Goal: Information Seeking & Learning: Learn about a topic

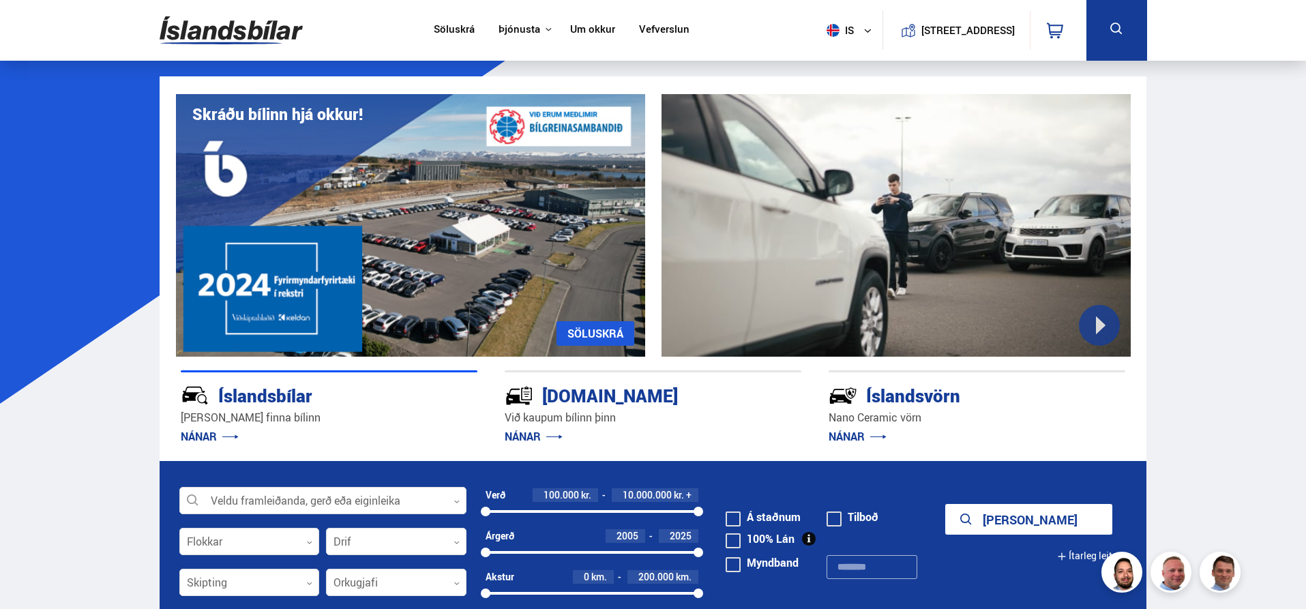
click at [434, 23] on link "Söluskrá" at bounding box center [454, 30] width 41 height 14
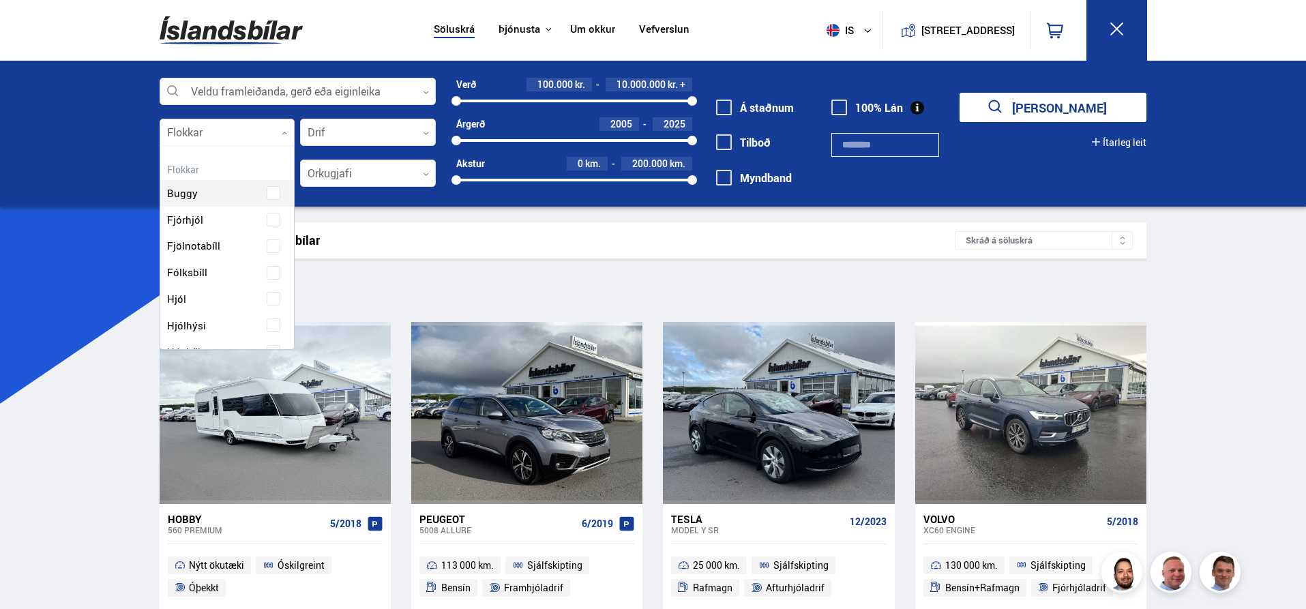
click at [260, 140] on div at bounding box center [228, 132] width 136 height 27
click at [76, 140] on div "Veldu framleiðanda, gerð eða eiginleika 0 Flokkar 0 Hreinsa valið Buggy Fjórhjó…" at bounding box center [653, 134] width 1306 height 146
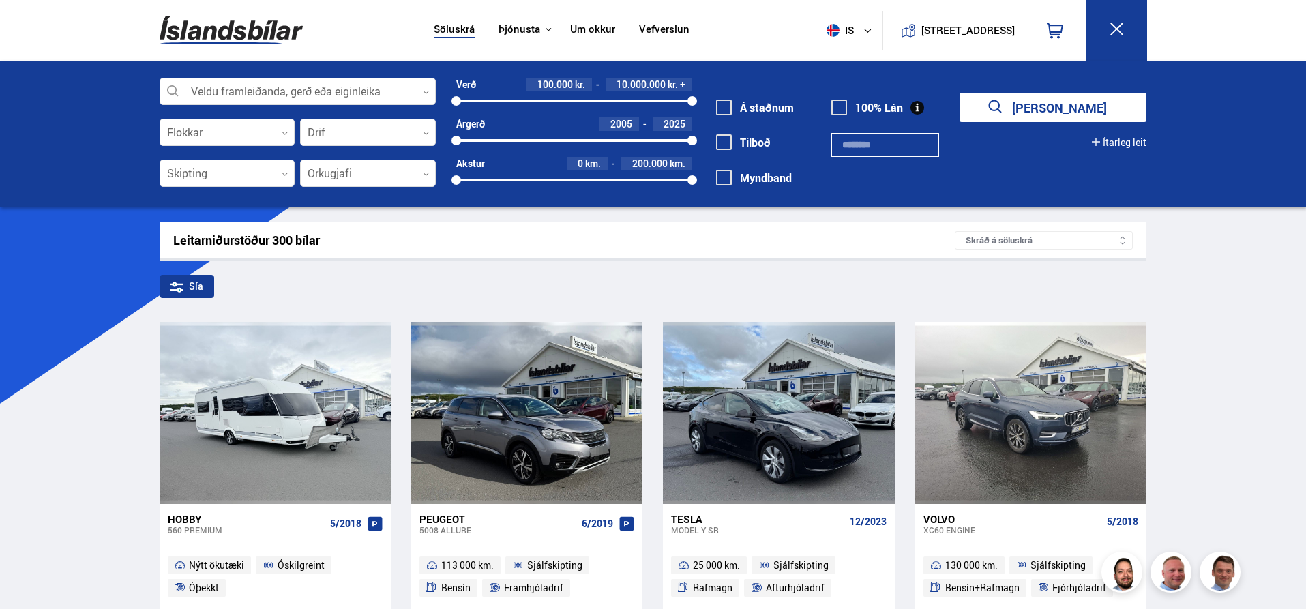
scroll to position [0, 0]
click at [310, 91] on div at bounding box center [298, 91] width 276 height 27
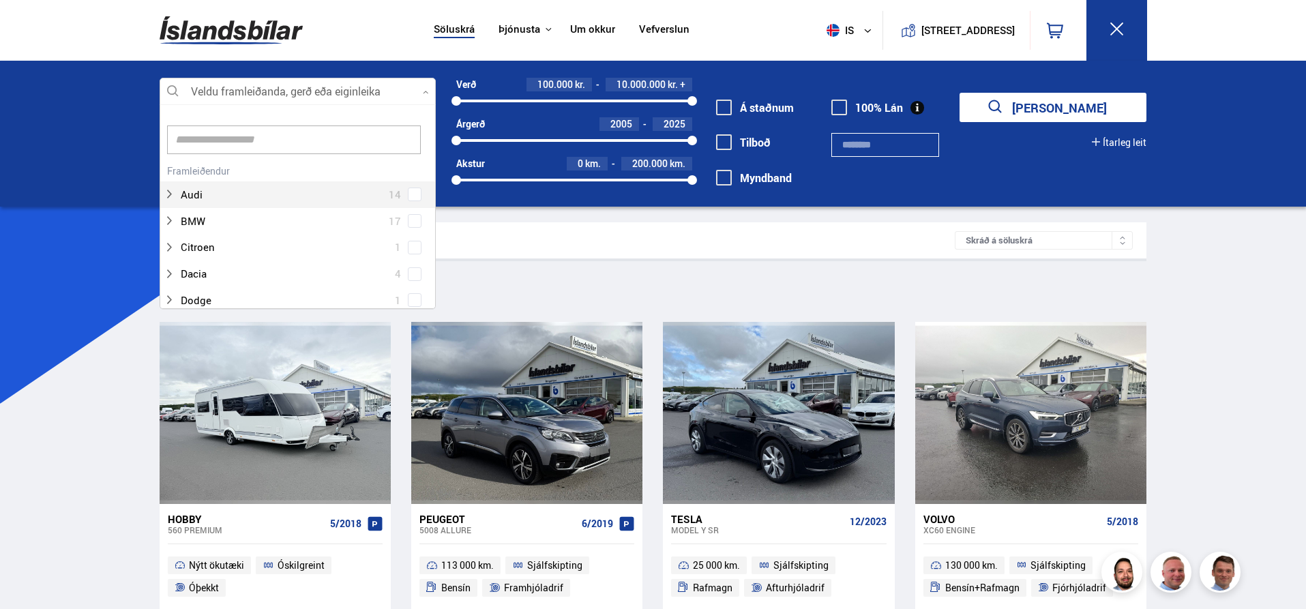
scroll to position [203, 272]
type input "***"
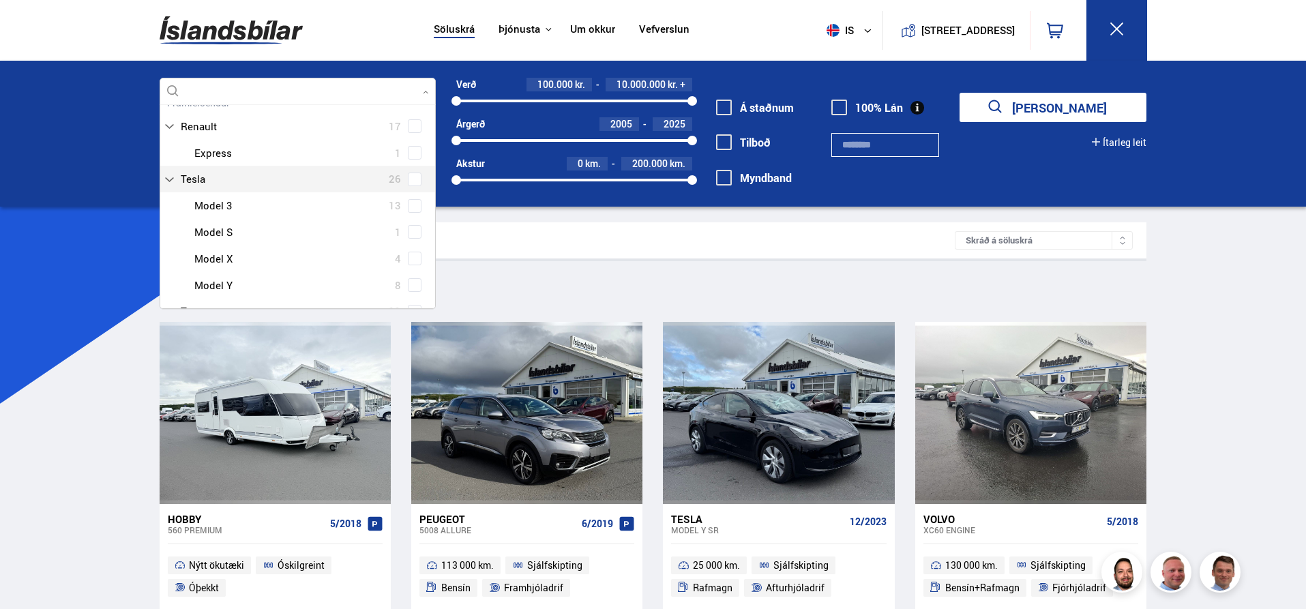
click at [408, 181] on span at bounding box center [415, 180] width 14 height 14
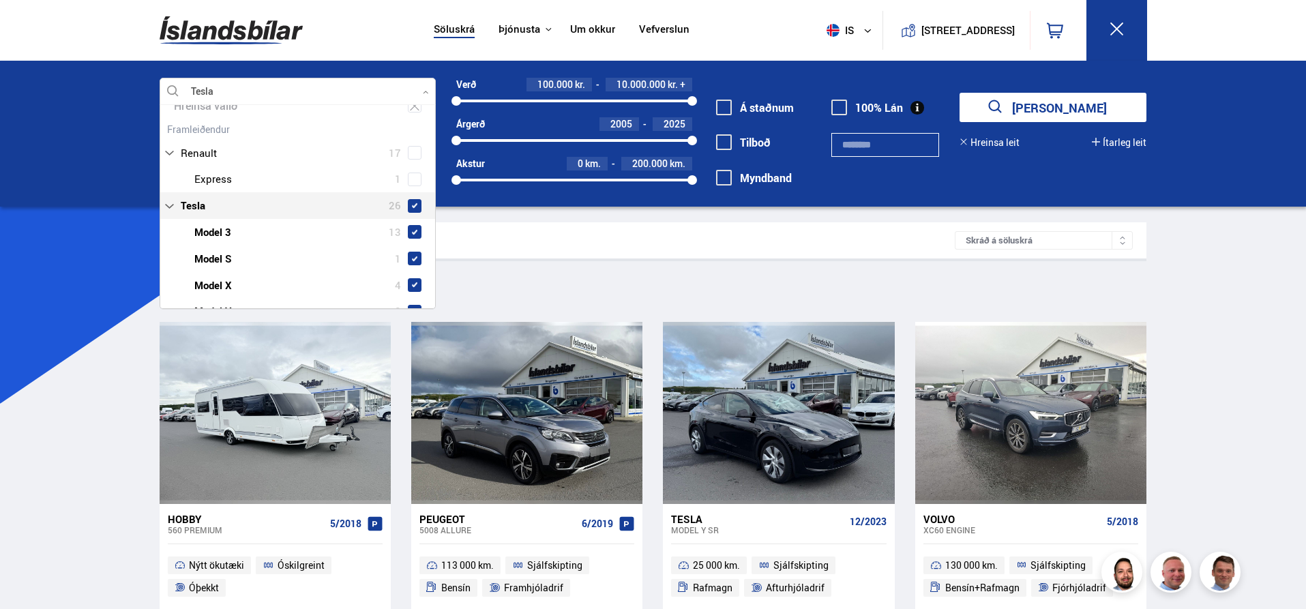
scroll to position [95, 0]
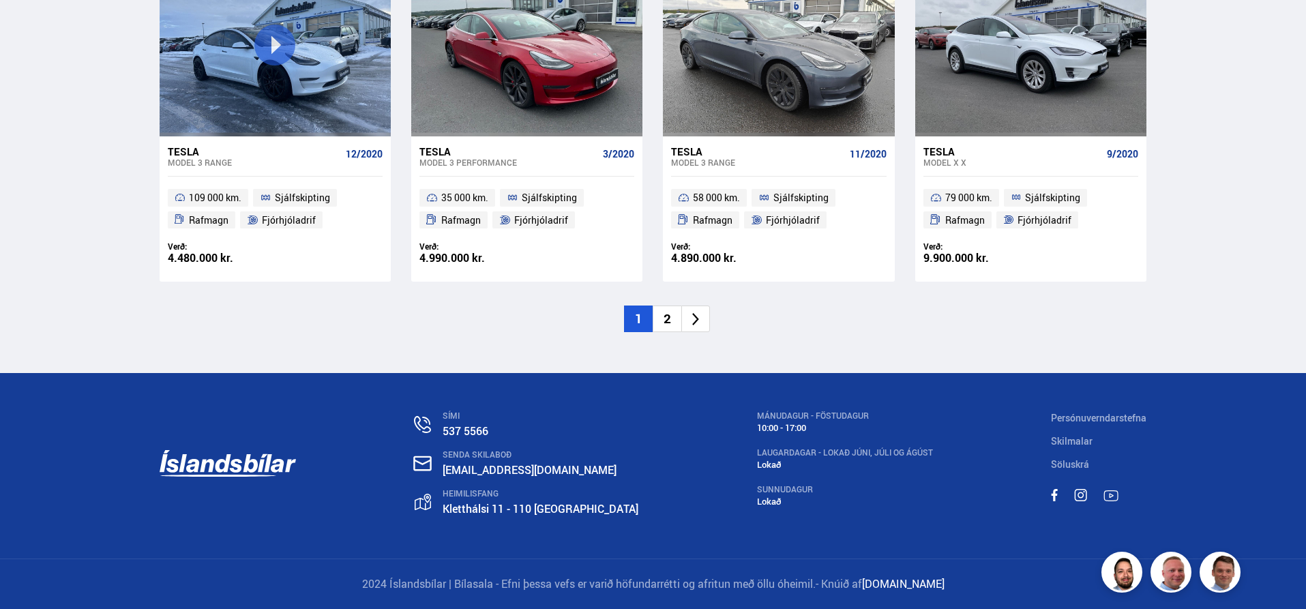
click at [662, 315] on li "2" at bounding box center [667, 319] width 29 height 27
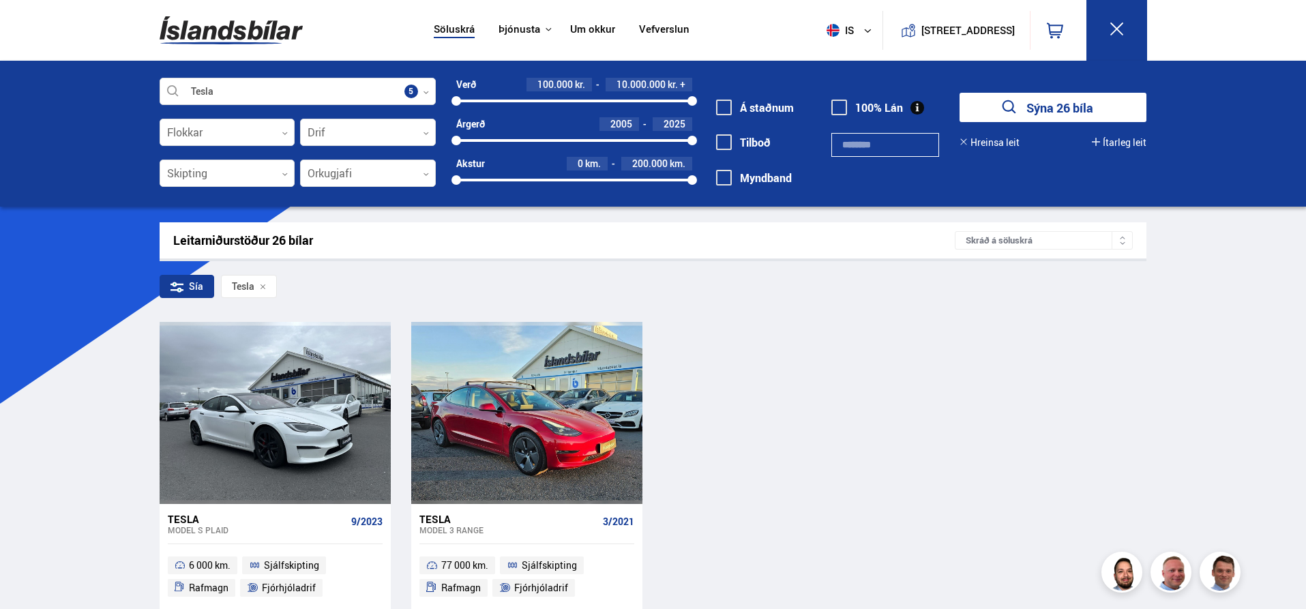
scroll to position [368, 0]
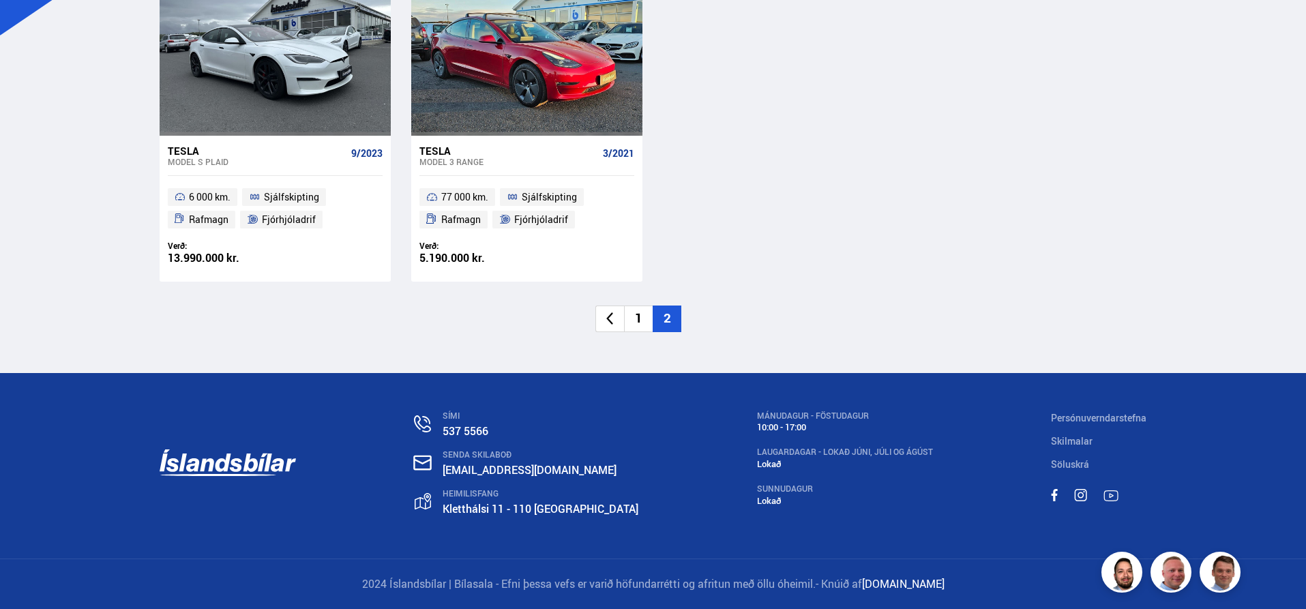
click at [635, 321] on li "1" at bounding box center [638, 319] width 29 height 27
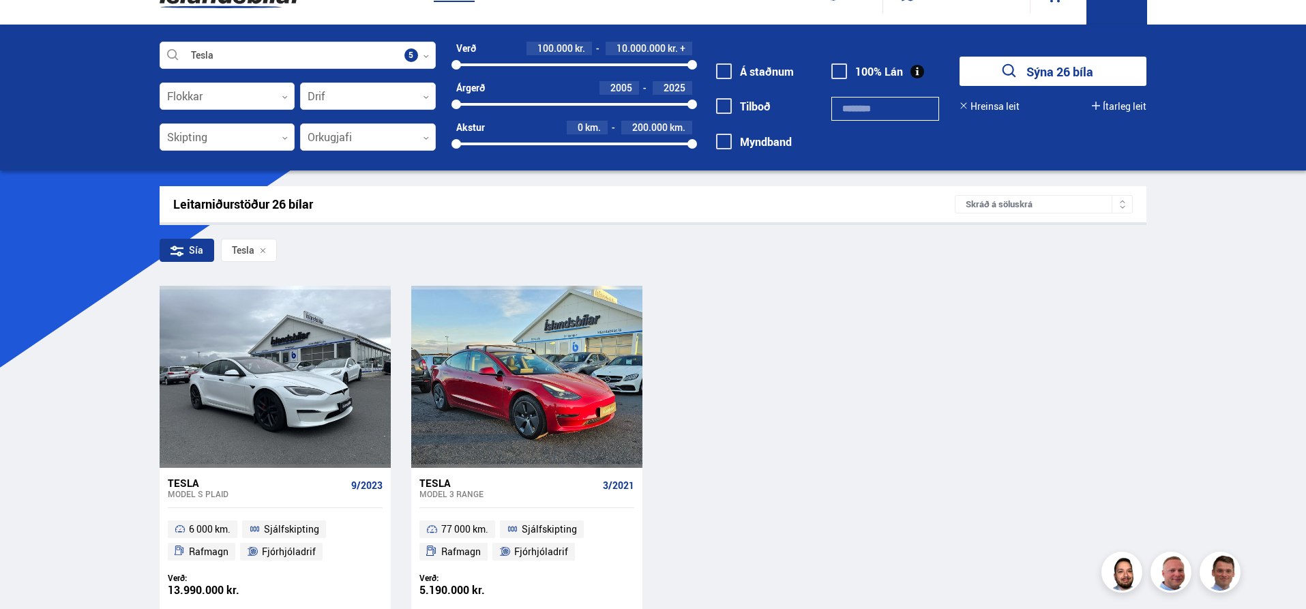
scroll to position [0, 0]
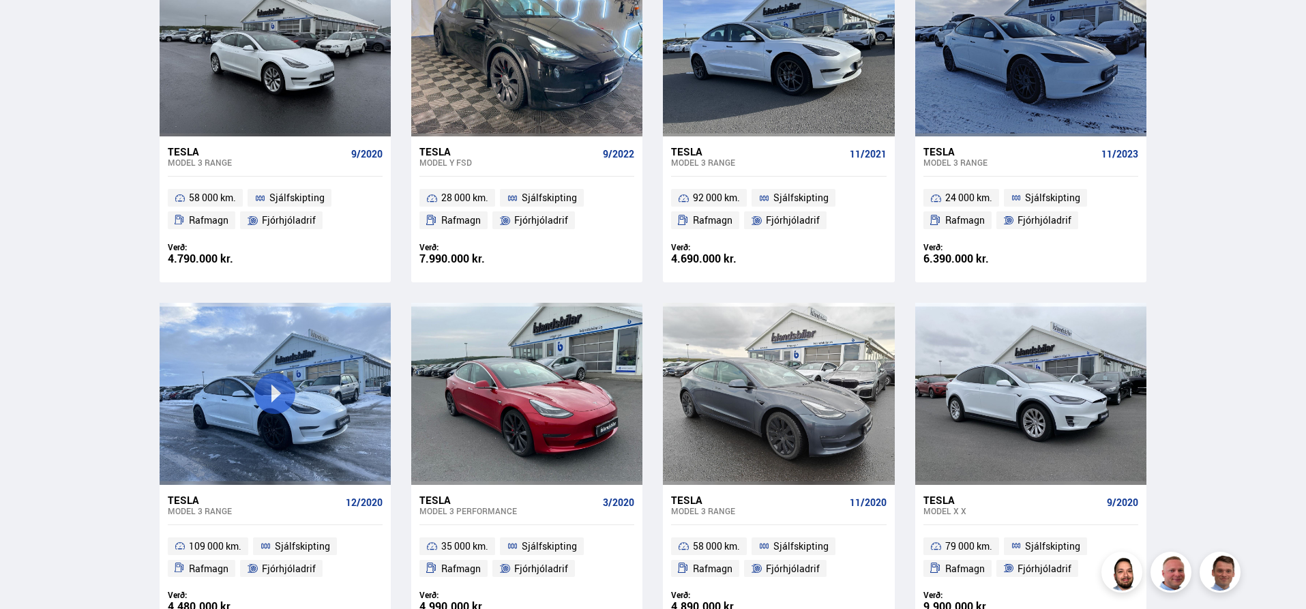
scroll to position [1978, 0]
